Goal: Find specific page/section: Find specific page/section

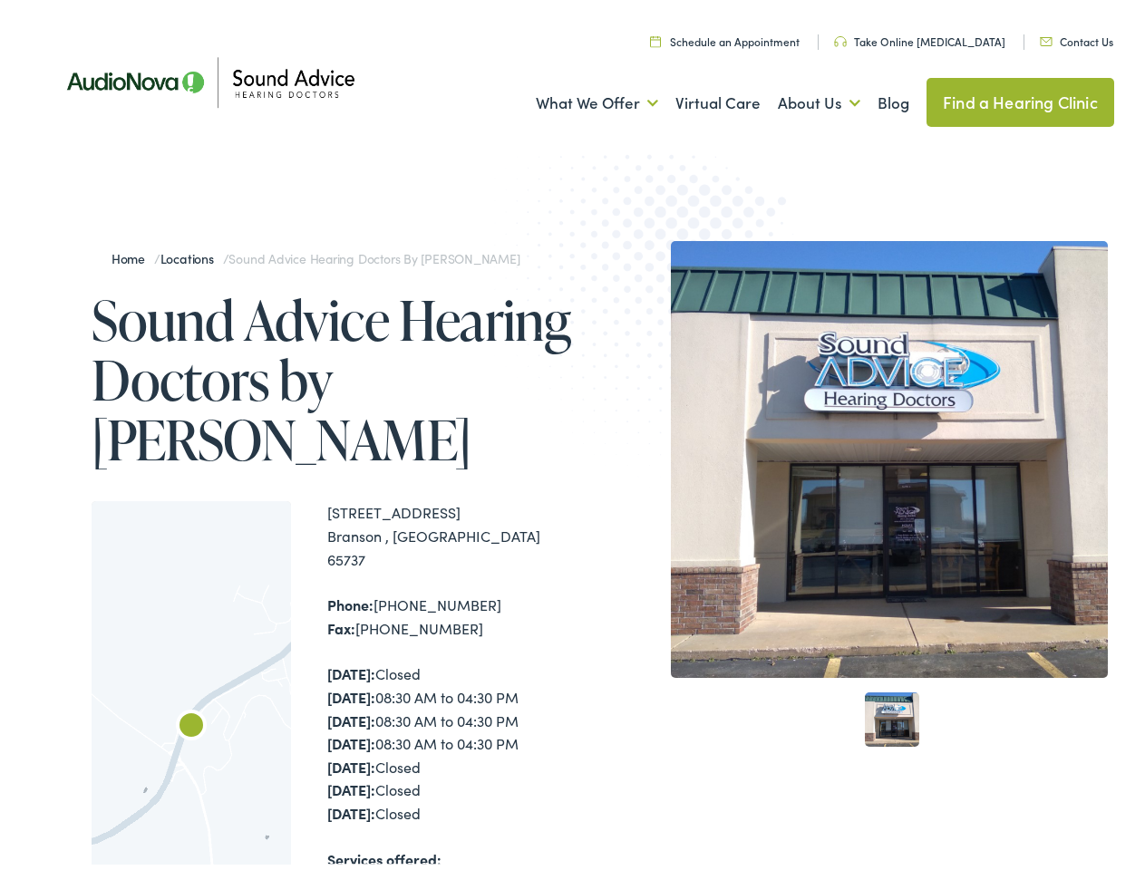
click at [572, 435] on img at bounding box center [671, 289] width 354 height 387
click at [580, 98] on link "What We Offer" at bounding box center [597, 97] width 122 height 67
click at [799, 98] on link "About Us" at bounding box center [819, 97] width 82 height 67
click at [191, 682] on div at bounding box center [191, 744] width 199 height 496
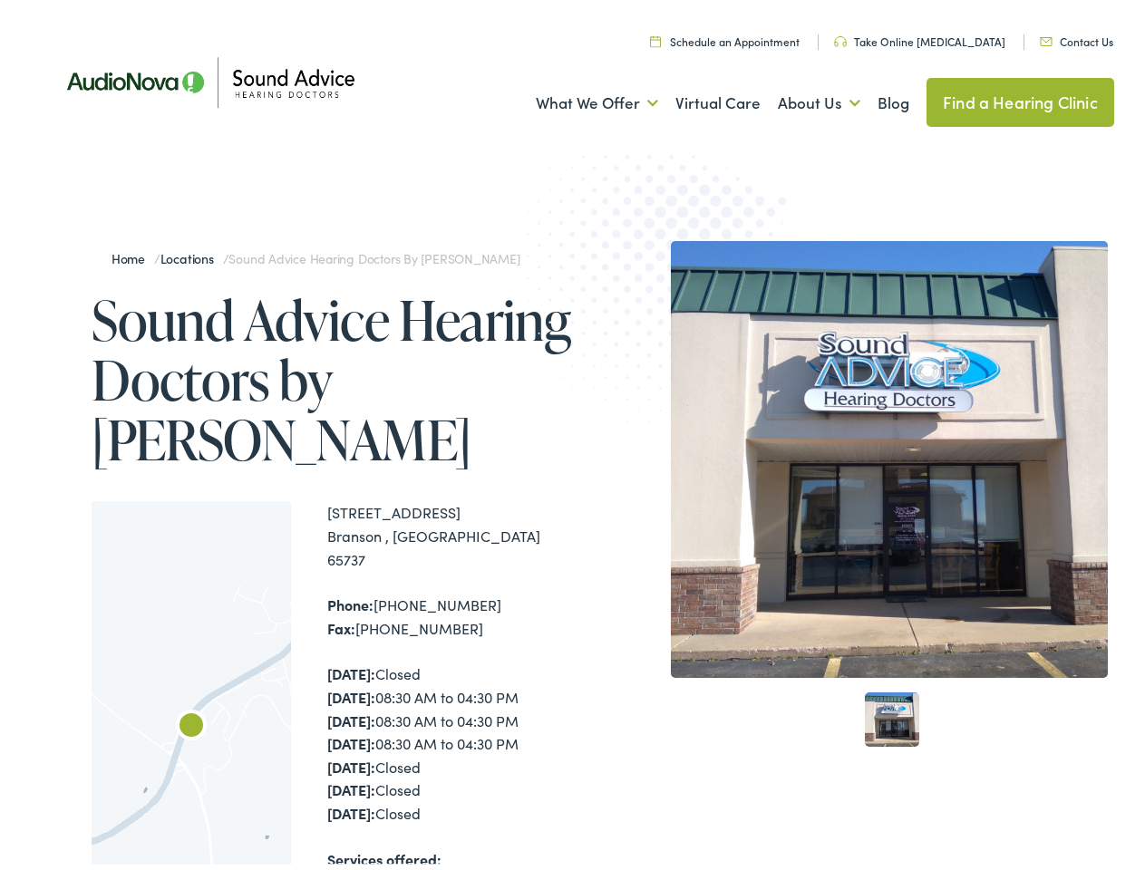
click at [191, 682] on div at bounding box center [191, 744] width 199 height 496
click at [191, 711] on img "Sound Advice Hearing Doctors by AudioNova" at bounding box center [191, 723] width 44 height 44
click at [880, 454] on img at bounding box center [889, 454] width 437 height 437
